Goal: Task Accomplishment & Management: Manage account settings

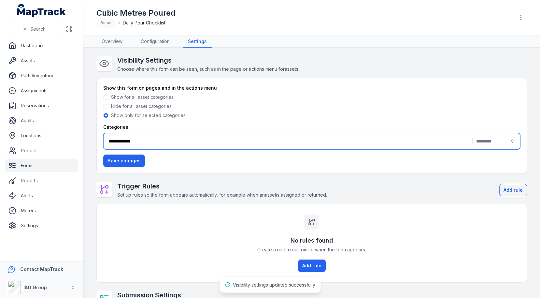
click at [52, 164] on link "Forms" at bounding box center [41, 165] width 73 height 13
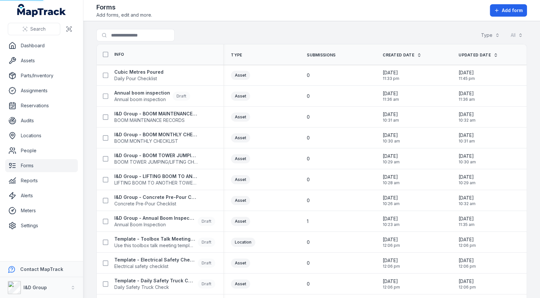
click at [308, 99] on div "0" at bounding box center [337, 96] width 76 height 12
click at [309, 96] on span "0" at bounding box center [308, 96] width 3 height 7
click at [141, 73] on strong "Cubic Metres Poured" at bounding box center [138, 72] width 49 height 7
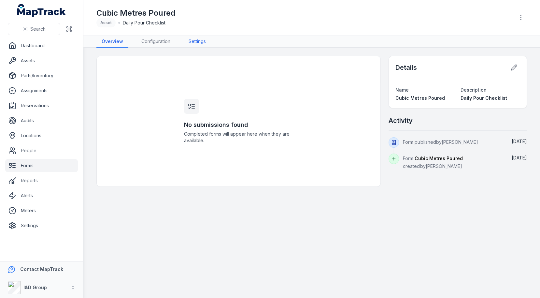
click at [196, 46] on link "Settings" at bounding box center [197, 42] width 28 height 12
click at [196, 44] on link "Settings" at bounding box center [197, 42] width 28 height 12
click at [161, 41] on link "Configuration" at bounding box center [155, 42] width 39 height 12
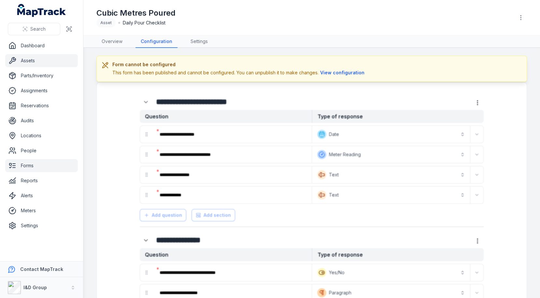
click at [54, 66] on link "Assets" at bounding box center [41, 60] width 73 height 13
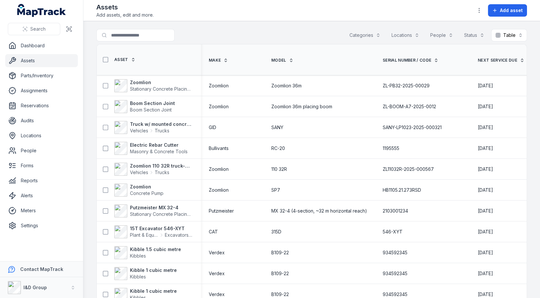
click at [477, 5] on div at bounding box center [479, 10] width 12 height 12
click at [479, 10] on circle "button" at bounding box center [479, 10] width 1 height 1
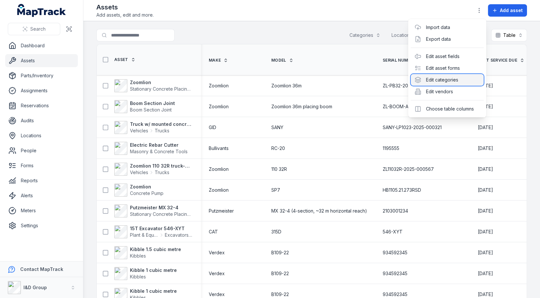
click at [453, 82] on div "Edit categories" at bounding box center [447, 80] width 73 height 12
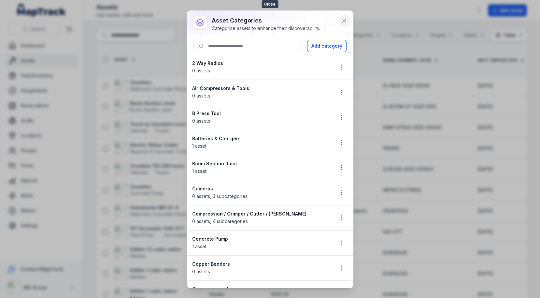
click at [349, 23] on button at bounding box center [344, 21] width 12 height 12
